Goal: Information Seeking & Learning: Check status

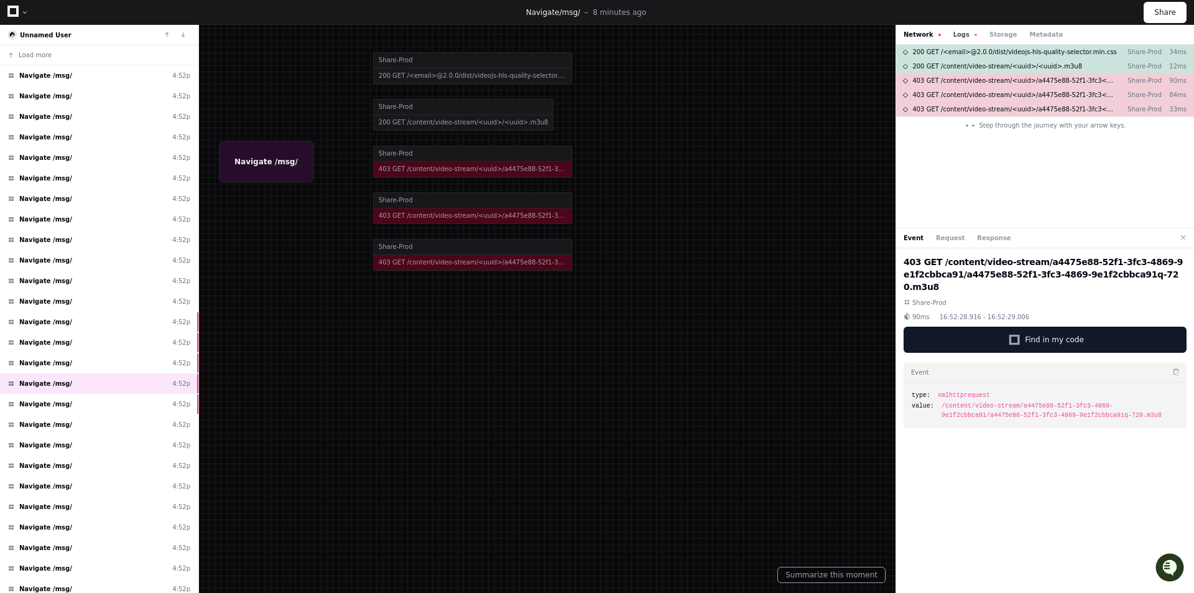
click at [954, 37] on button "Logs" at bounding box center [965, 34] width 24 height 9
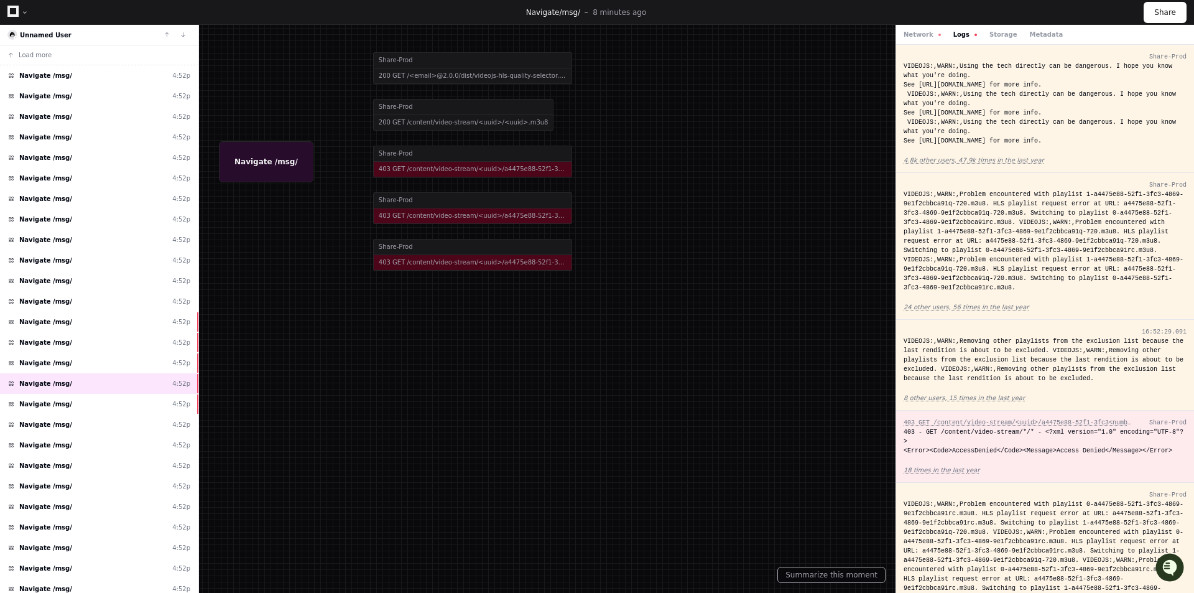
scroll to position [253, 0]
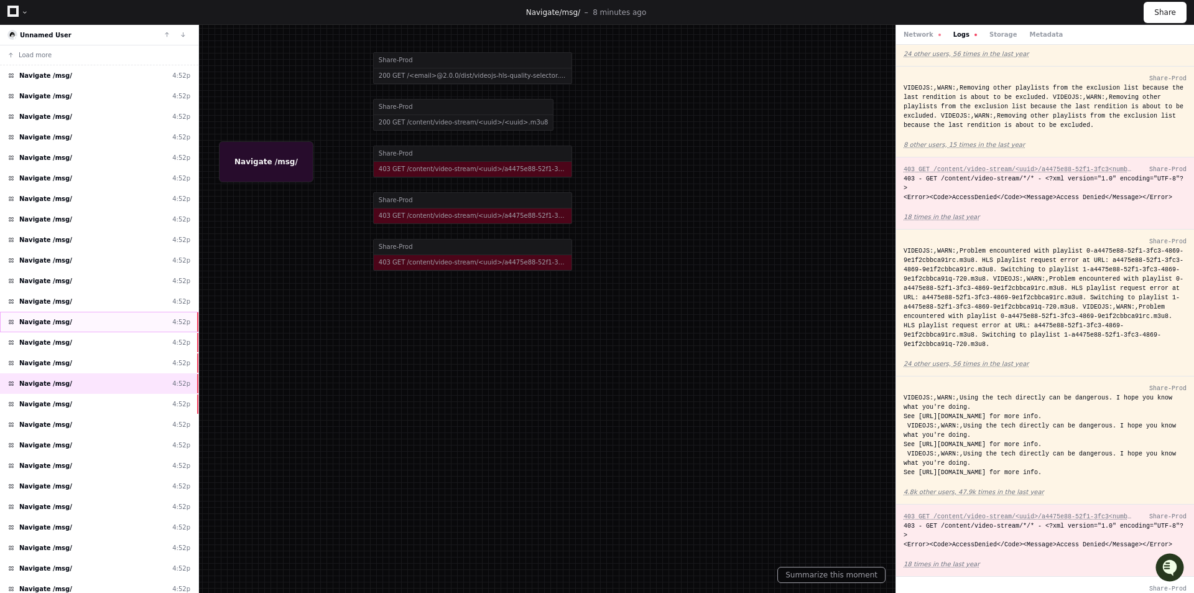
click at [126, 325] on div "Navigate /msg/ 4:52p" at bounding box center [99, 321] width 198 height 21
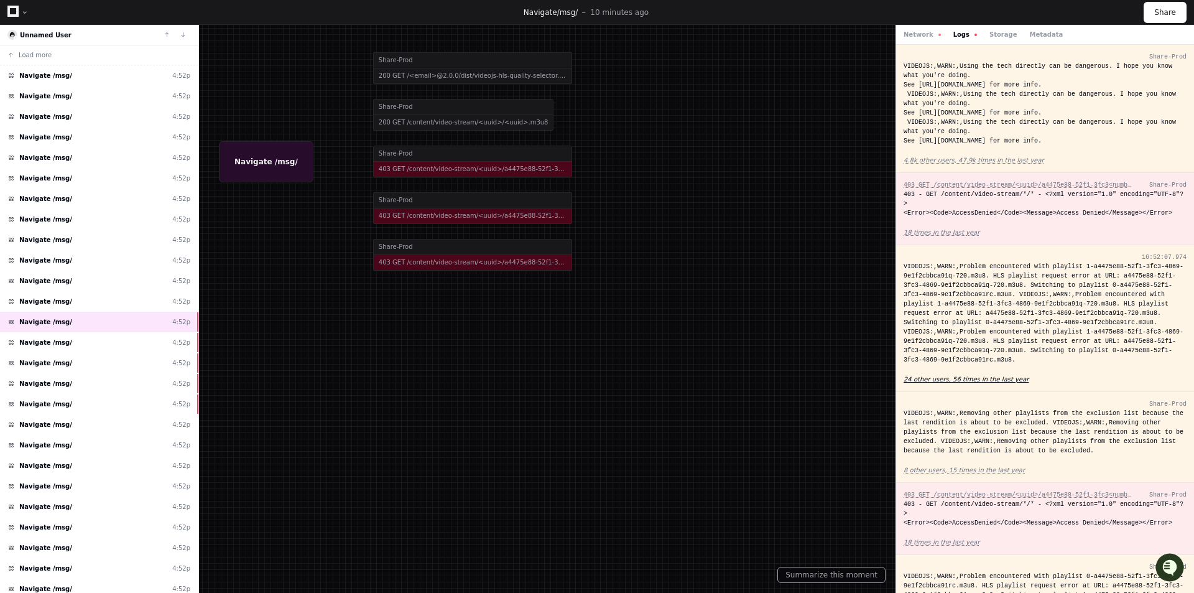
click at [923, 376] on app-text-suspense "24 other users, 56 times in the last year" at bounding box center [965, 379] width 125 height 7
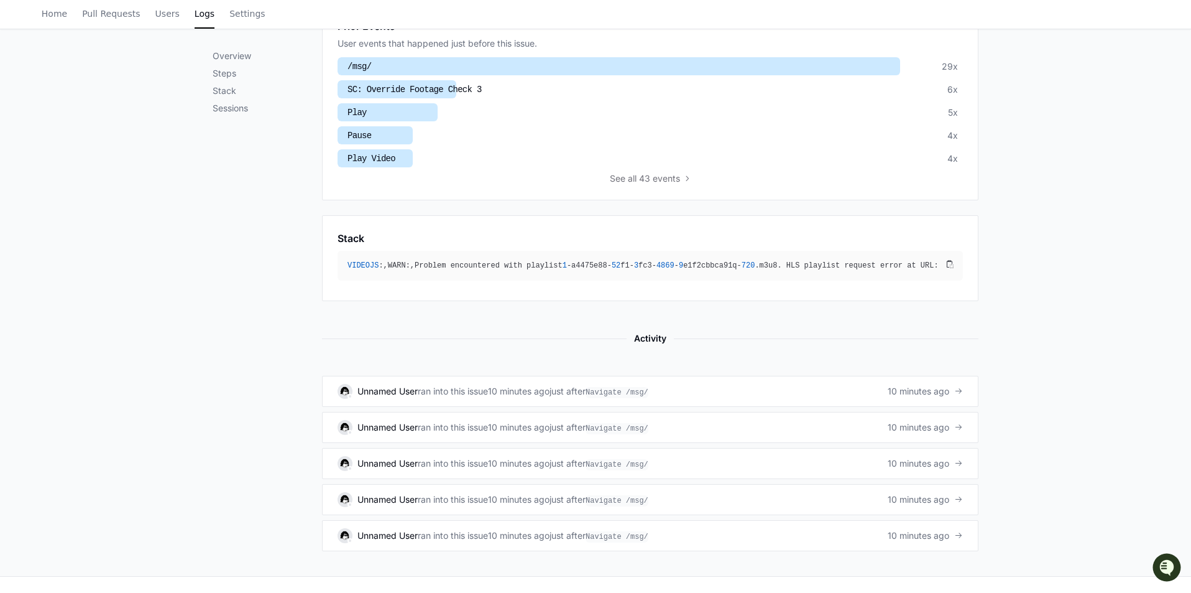
scroll to position [539, 0]
click at [883, 387] on div "Unnamed User ran into this issue 10 minutes ago just after Navigate /msg/ 10 mi…" at bounding box center [650, 389] width 625 height 15
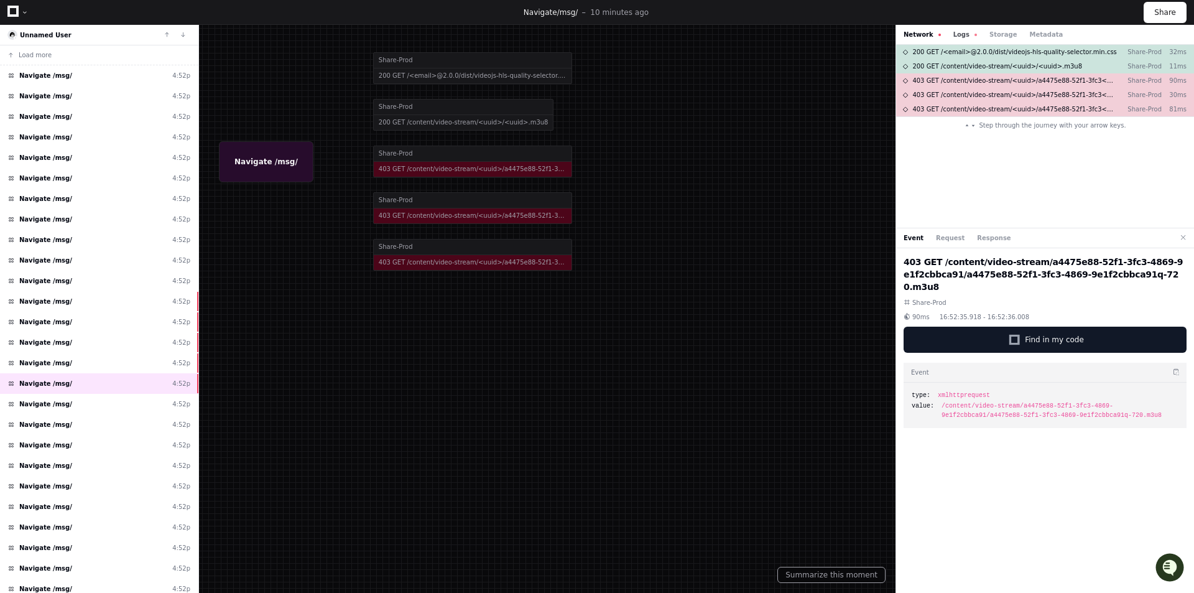
click at [954, 32] on button "Logs" at bounding box center [965, 34] width 24 height 9
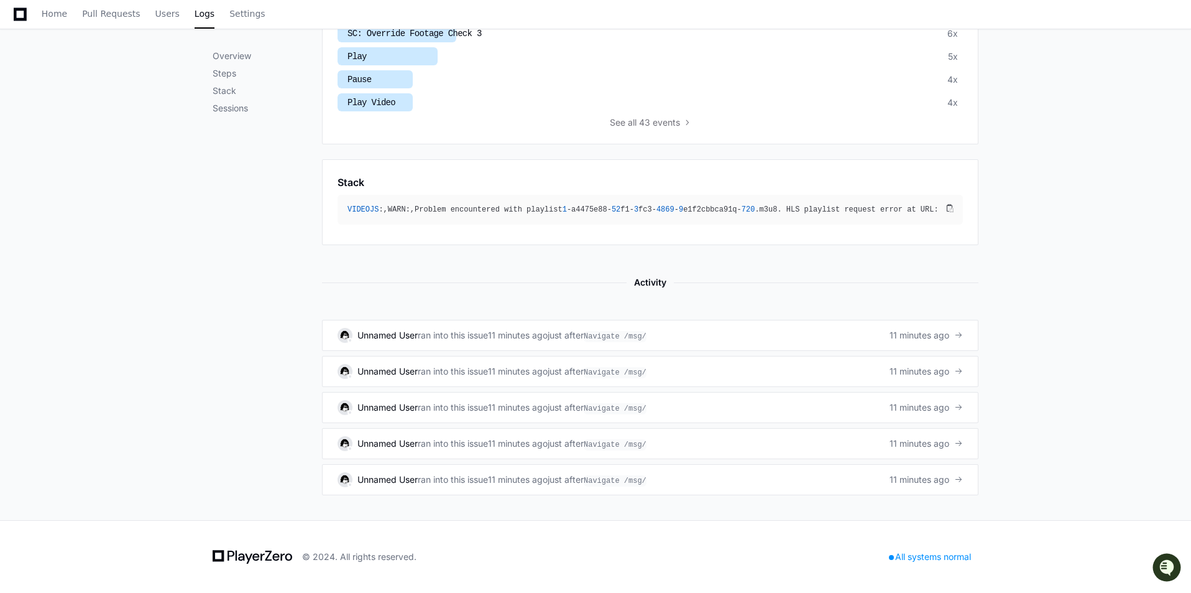
scroll to position [593, 0]
click at [863, 331] on div "Unnamed User ran into this issue 11 minutes ago just after Navigate /msg/ 11 mi…" at bounding box center [650, 335] width 625 height 15
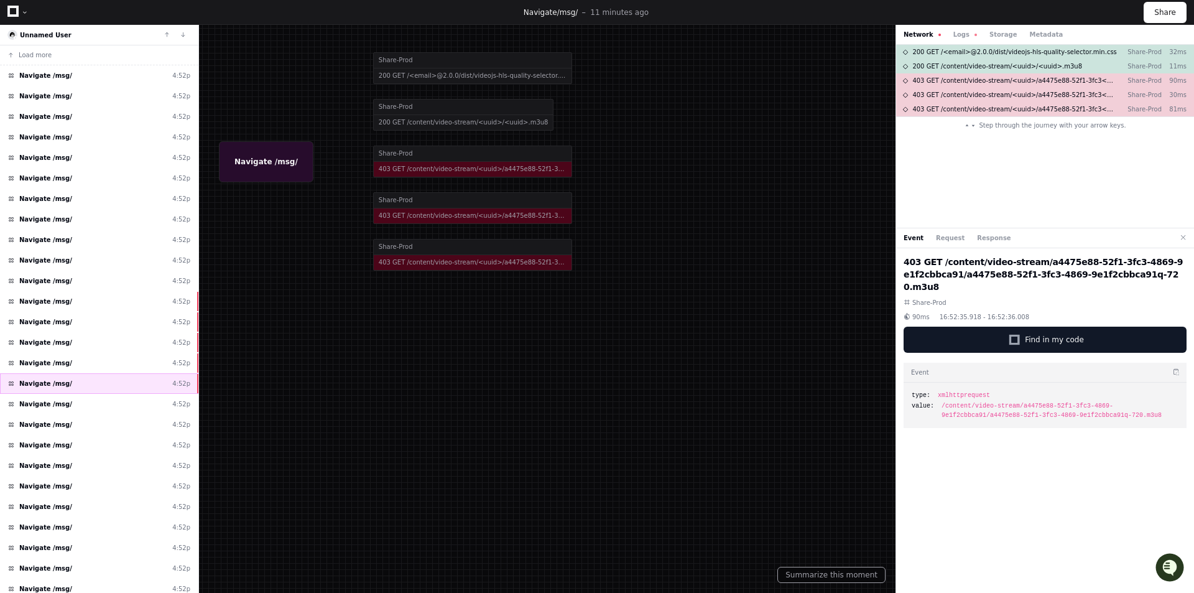
click at [152, 382] on div "Navigate /msg/ 4:52p" at bounding box center [99, 383] width 198 height 21
click at [953, 37] on button "Logs" at bounding box center [965, 34] width 24 height 9
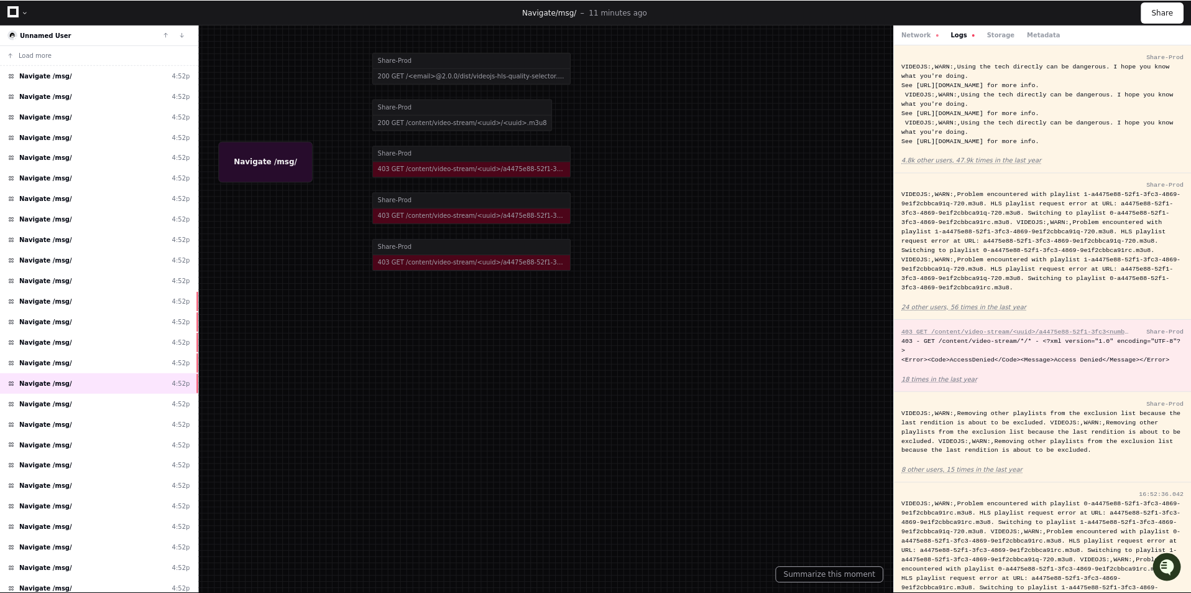
scroll to position [253, 0]
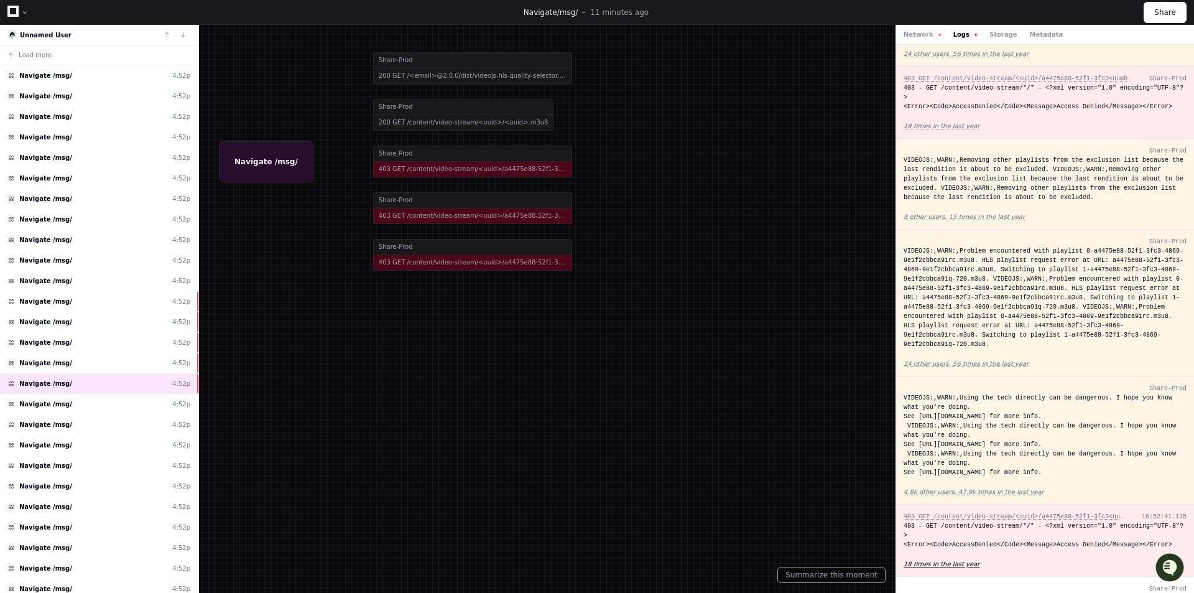
click at [947, 560] on app-text-suspense "18 times in the last year" at bounding box center [941, 563] width 76 height 7
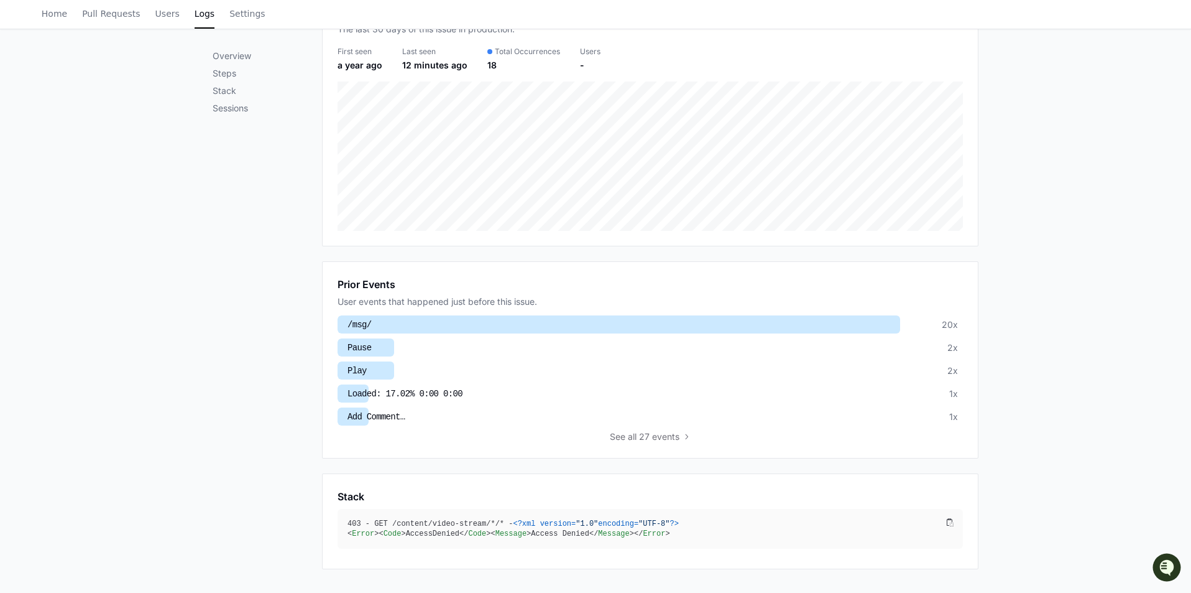
scroll to position [539, 0]
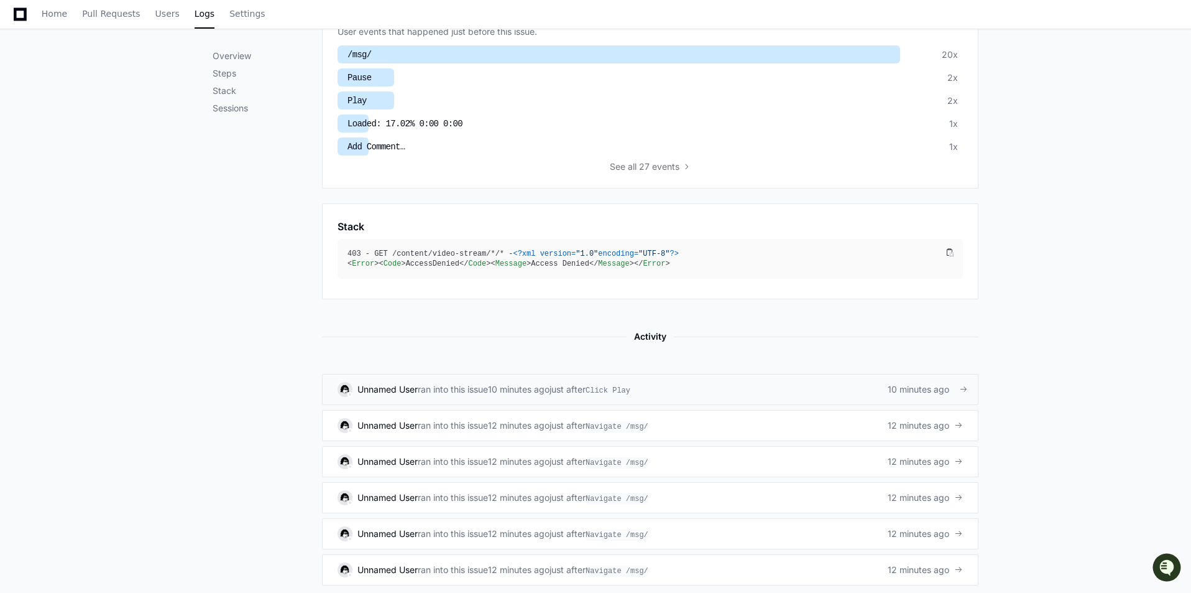
click at [871, 389] on div "Unnamed User ran into this issue 10 minutes ago just after Click Play 10 minute…" at bounding box center [650, 389] width 625 height 15
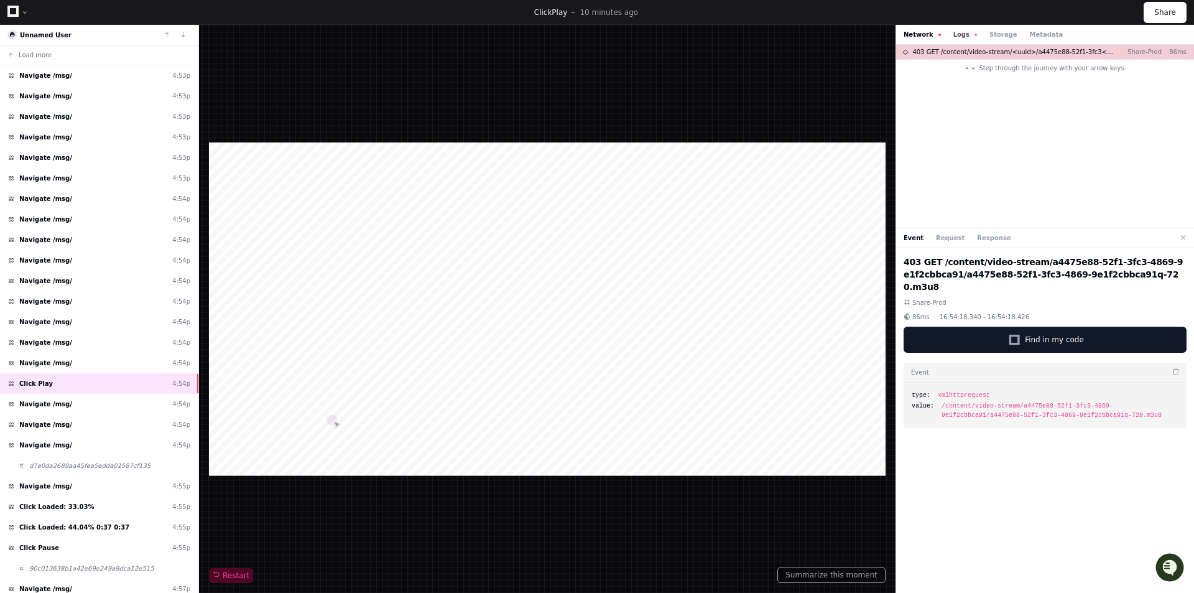
click at [953, 32] on button "Logs" at bounding box center [965, 34] width 24 height 9
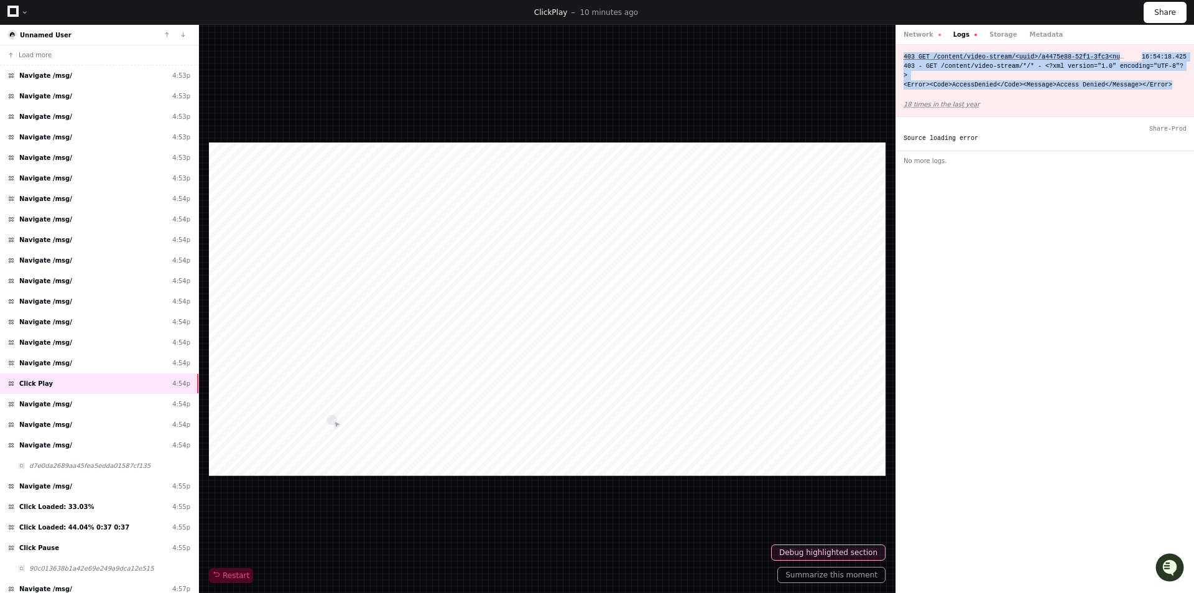
drag, startPoint x: 1162, startPoint y: 75, endPoint x: 897, endPoint y: 52, distance: 265.9
click at [897, 52] on div "403 GET /content/video-stream/<uuid>/a4475e88-52f1-3fc3<number>-9e1f2cbbca91q<n…" at bounding box center [1045, 81] width 298 height 72
copy div "403 GET /content/video-stream/<uuid>/a4475e88-52f1-3fc3<number>-9e1f2cbbca91q<n…"
